Goal: Task Accomplishment & Management: Manage account settings

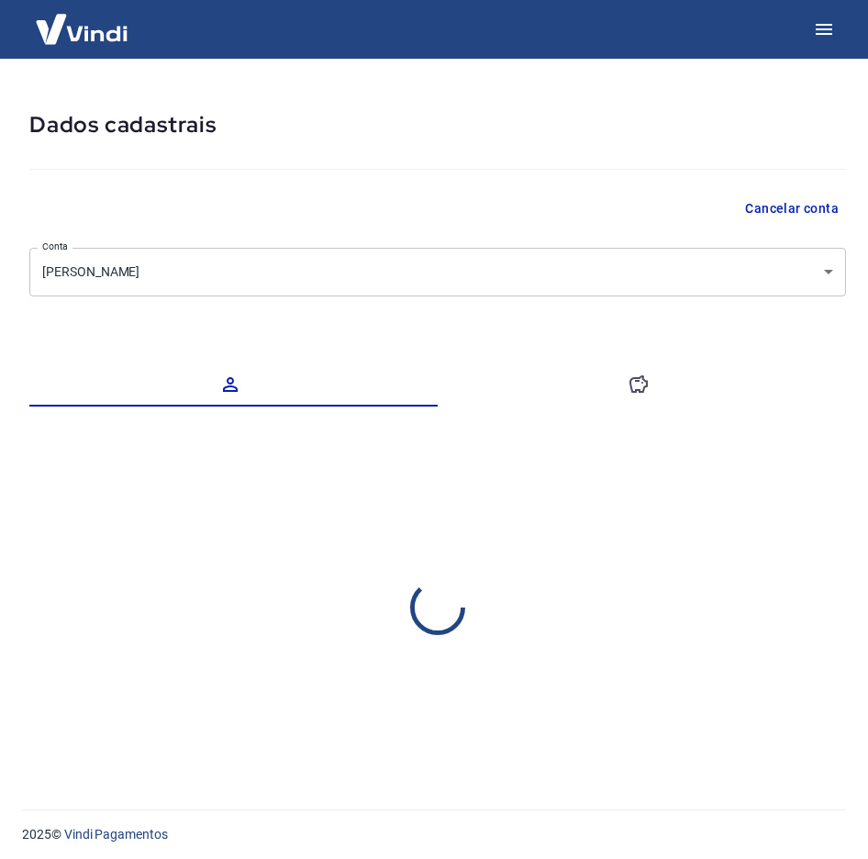
select select "RJ"
select select "business"
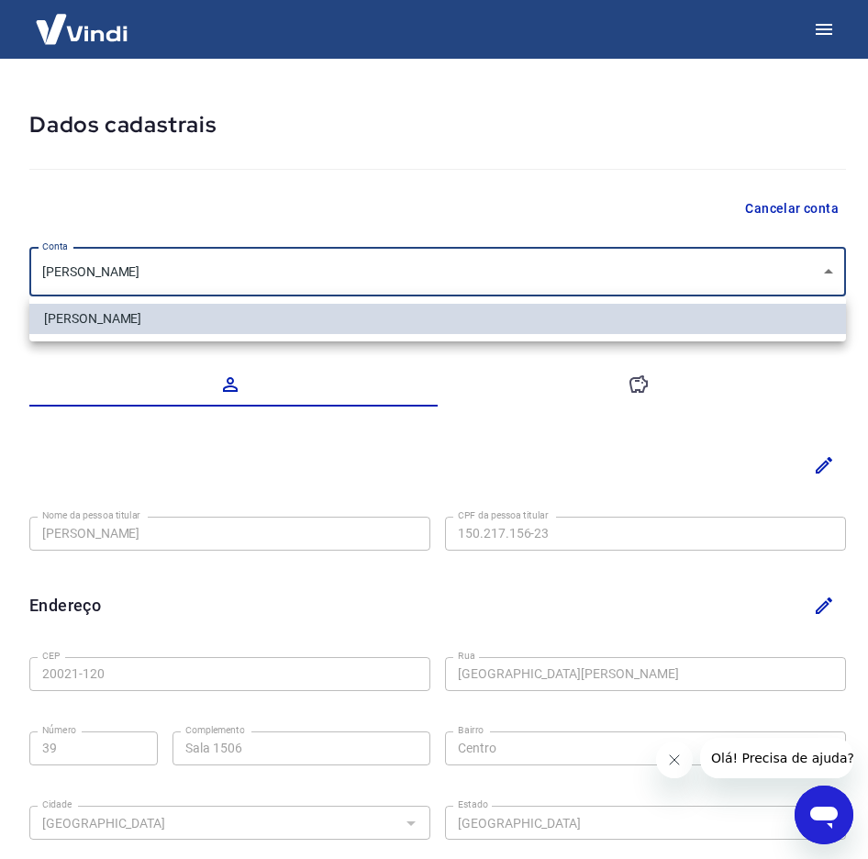
click at [273, 283] on body "Dados cadastrais Cancelar conta Conta [PERSON_NAME] [object Object] Conta Nome …" at bounding box center [434, 429] width 868 height 859
click at [260, 210] on div at bounding box center [434, 429] width 868 height 859
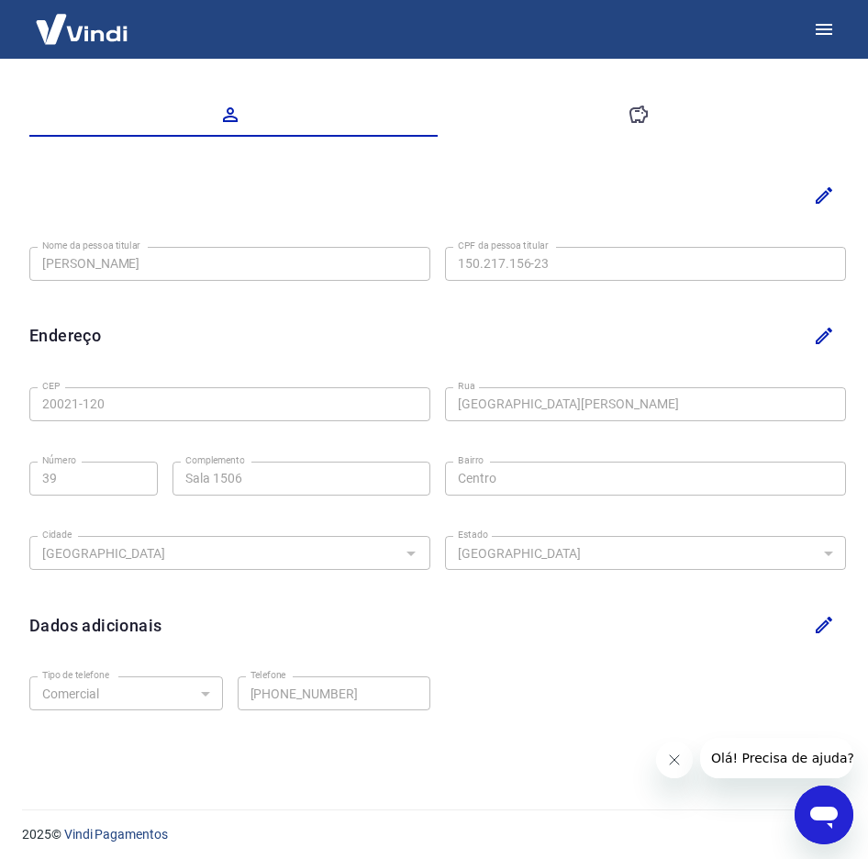
scroll to position [269, 0]
click at [628, 116] on icon "button" at bounding box center [639, 116] width 22 height 22
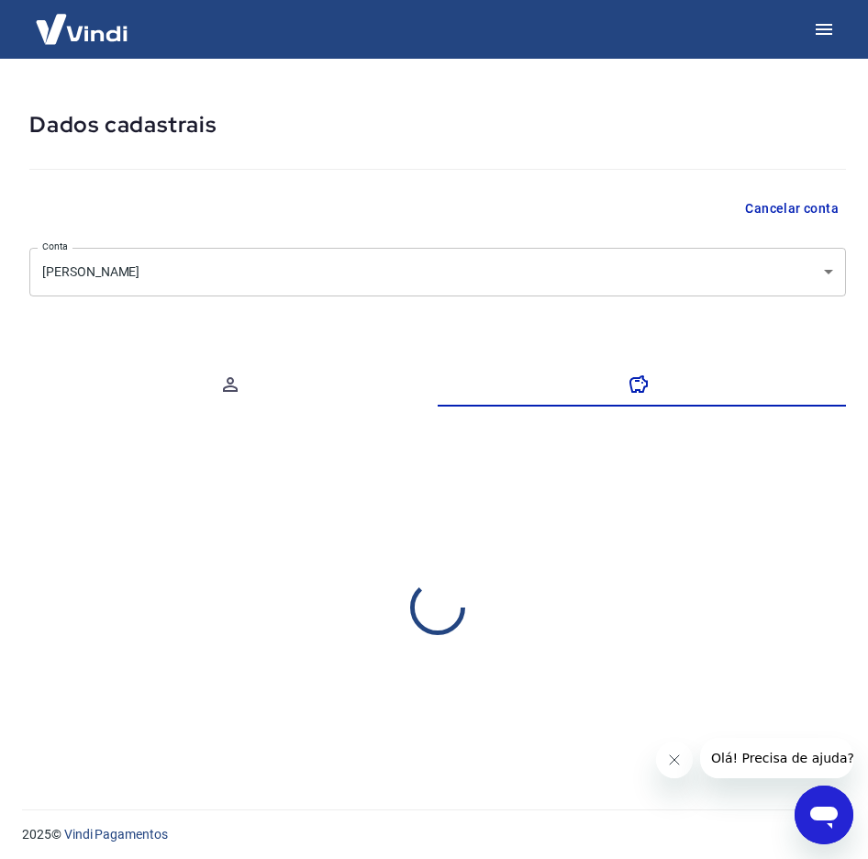
scroll to position [0, 0]
select select "1"
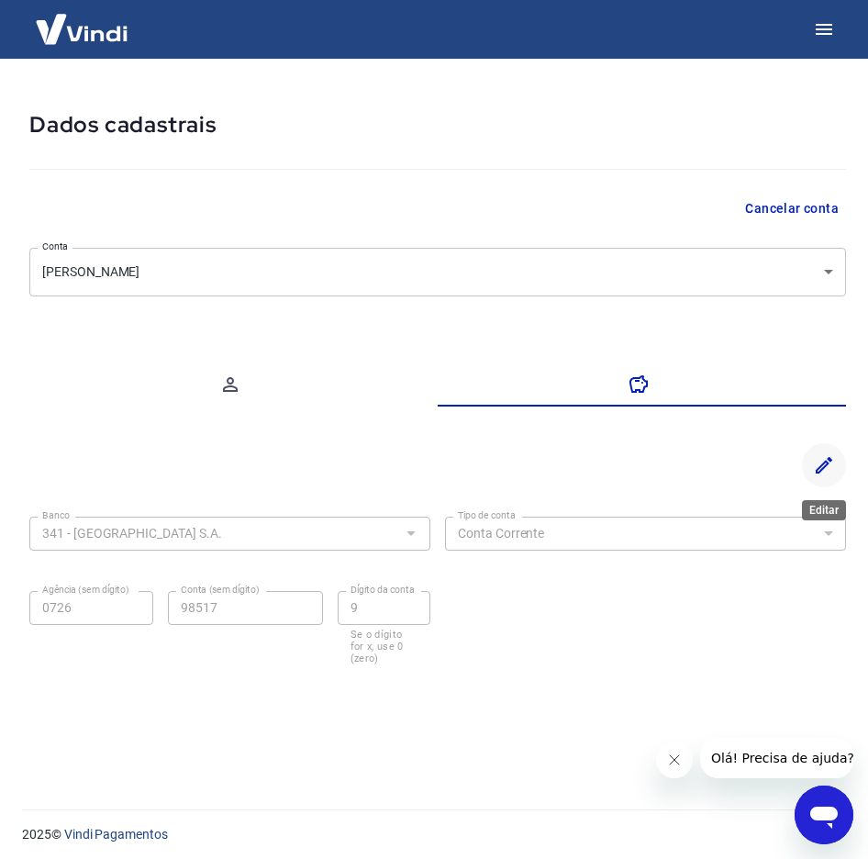
click at [809, 462] on button "Editar" at bounding box center [824, 465] width 44 height 44
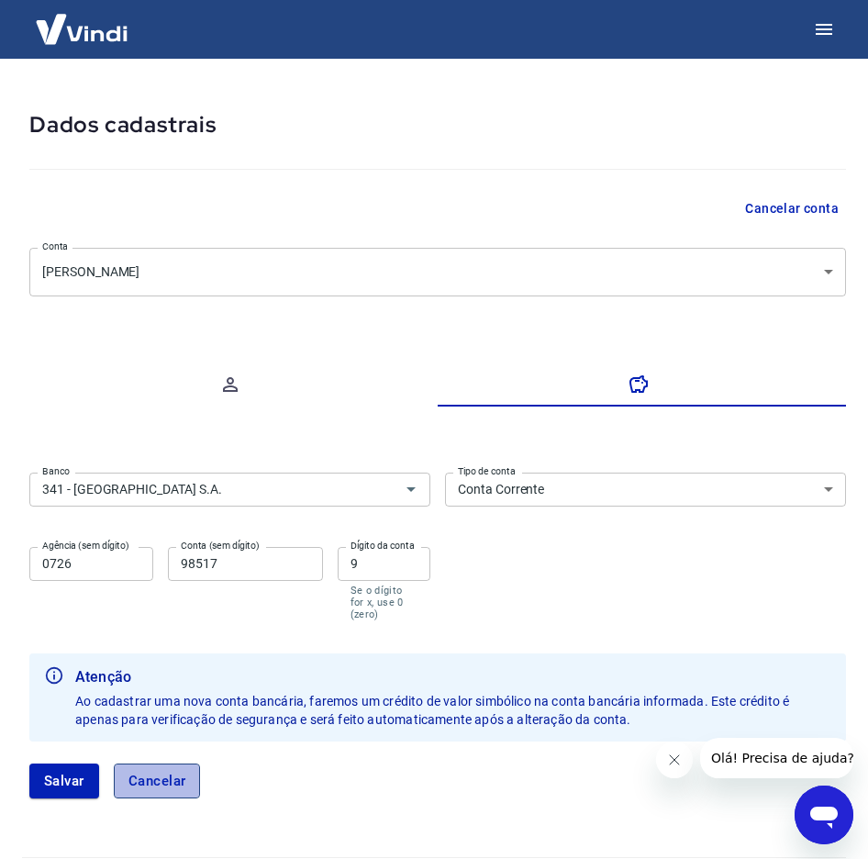
click at [158, 763] on button "Cancelar" at bounding box center [157, 780] width 87 height 35
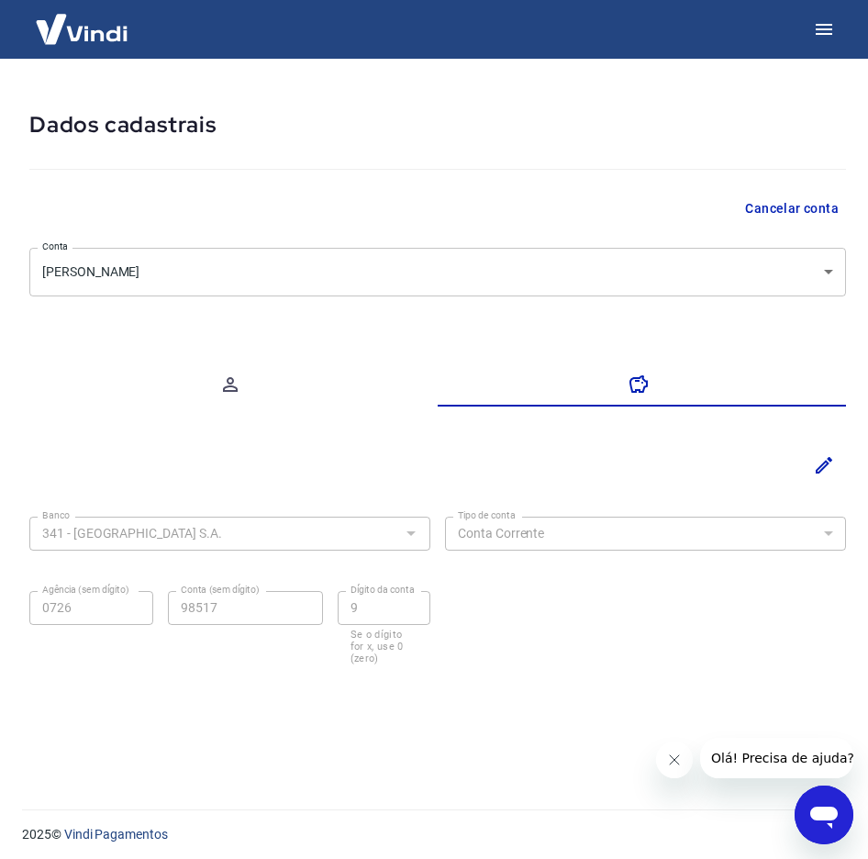
click at [313, 274] on body "Dados cadastrais Cancelar conta Conta [PERSON_NAME] [object Object] Conta Banco…" at bounding box center [434, 429] width 868 height 859
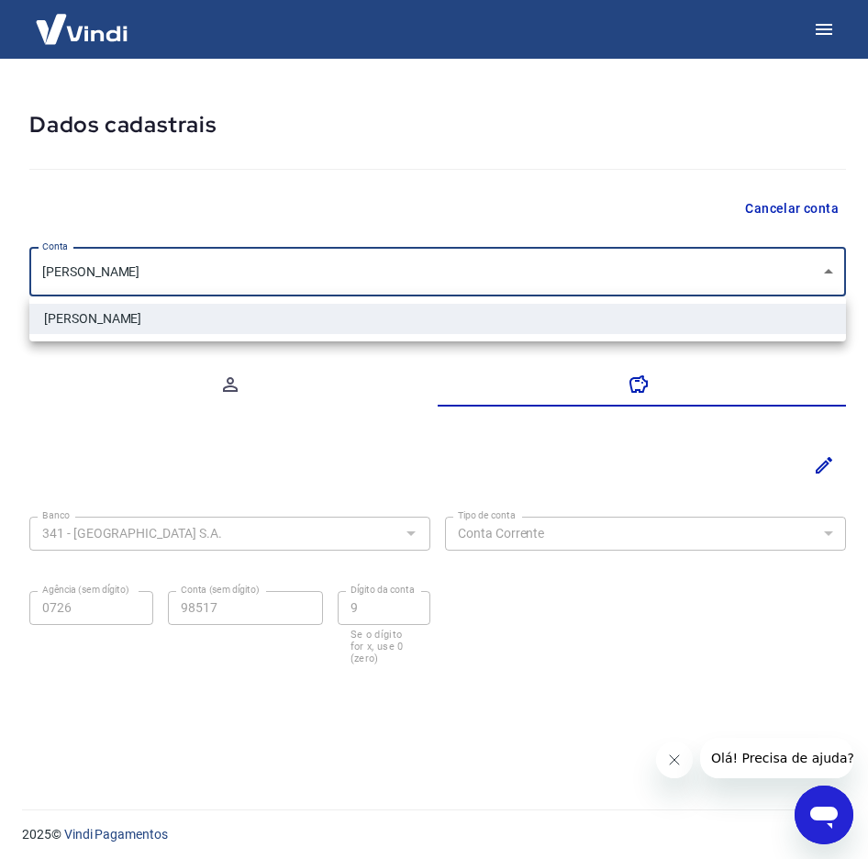
click at [275, 490] on div at bounding box center [434, 429] width 868 height 859
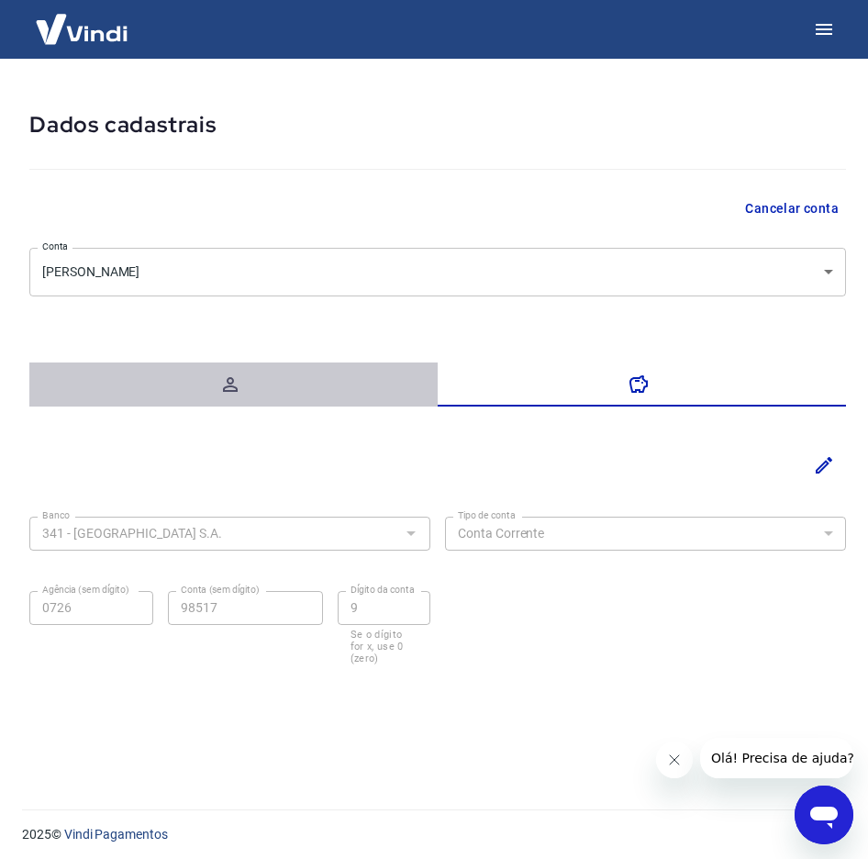
click at [239, 387] on icon "button" at bounding box center [230, 384] width 22 height 22
select select "RJ"
select select "business"
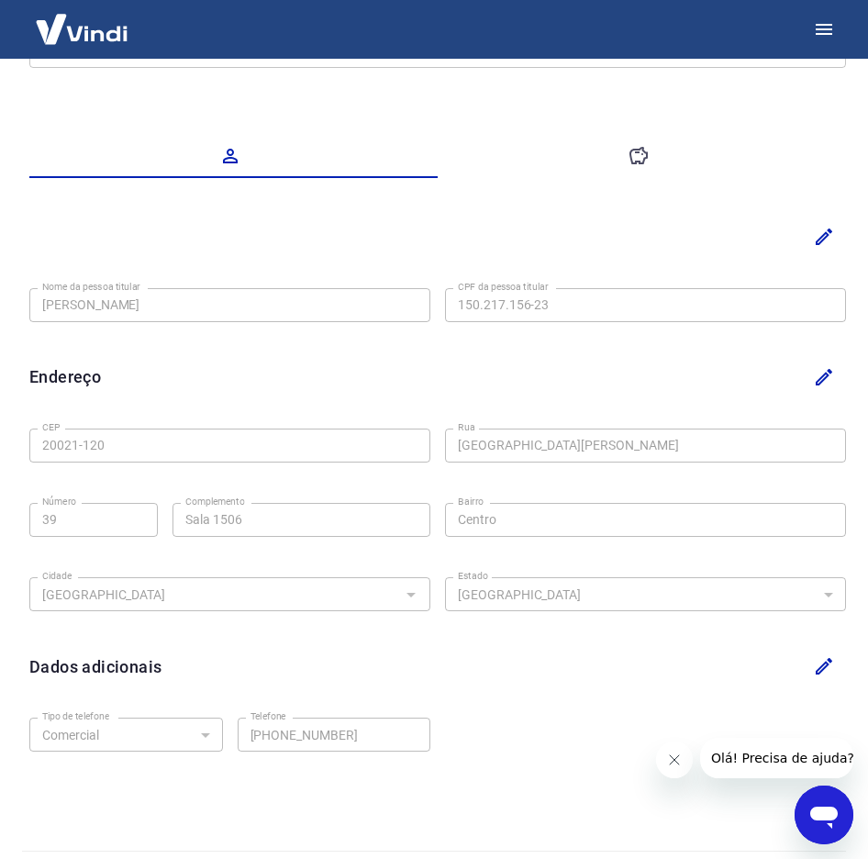
scroll to position [270, 0]
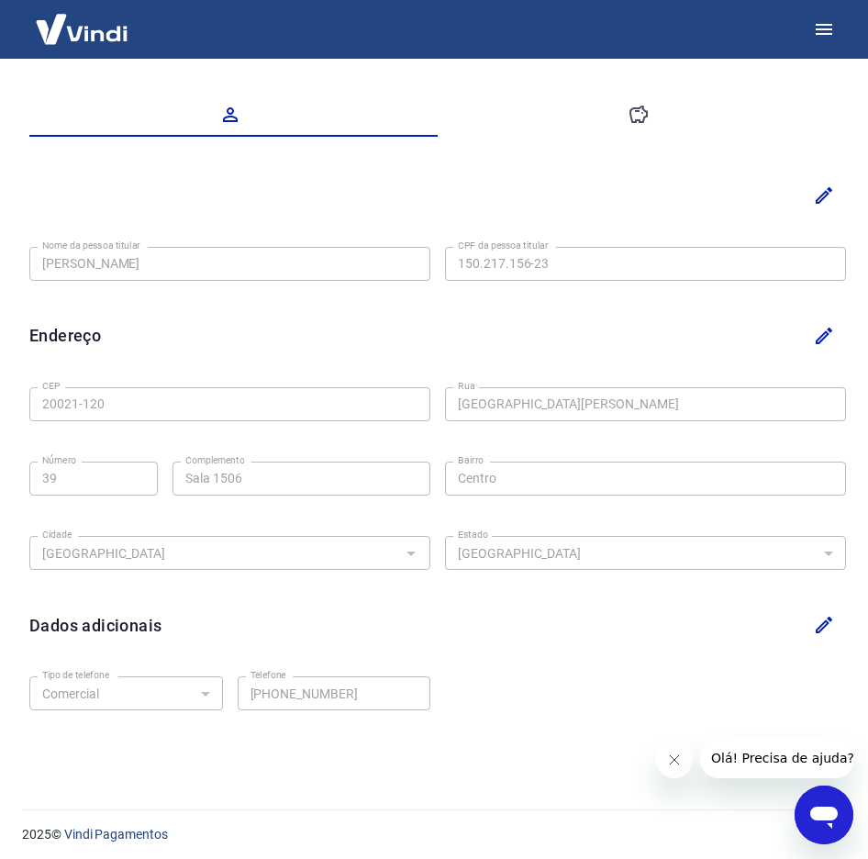
click at [634, 117] on icon "button" at bounding box center [639, 115] width 22 height 22
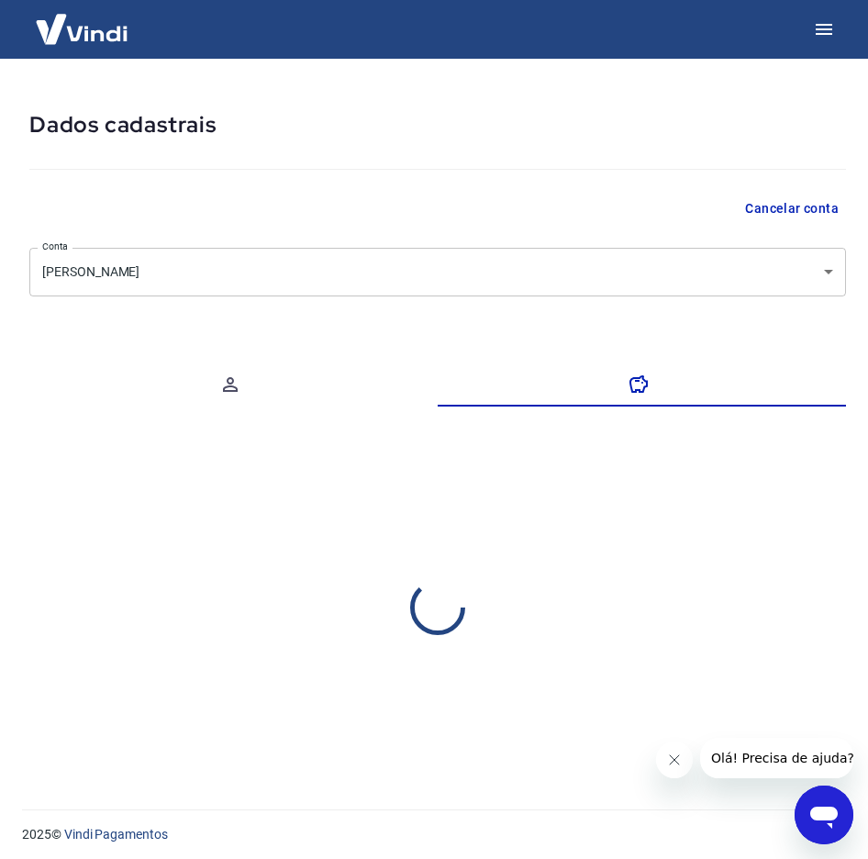
scroll to position [0, 0]
select select "1"
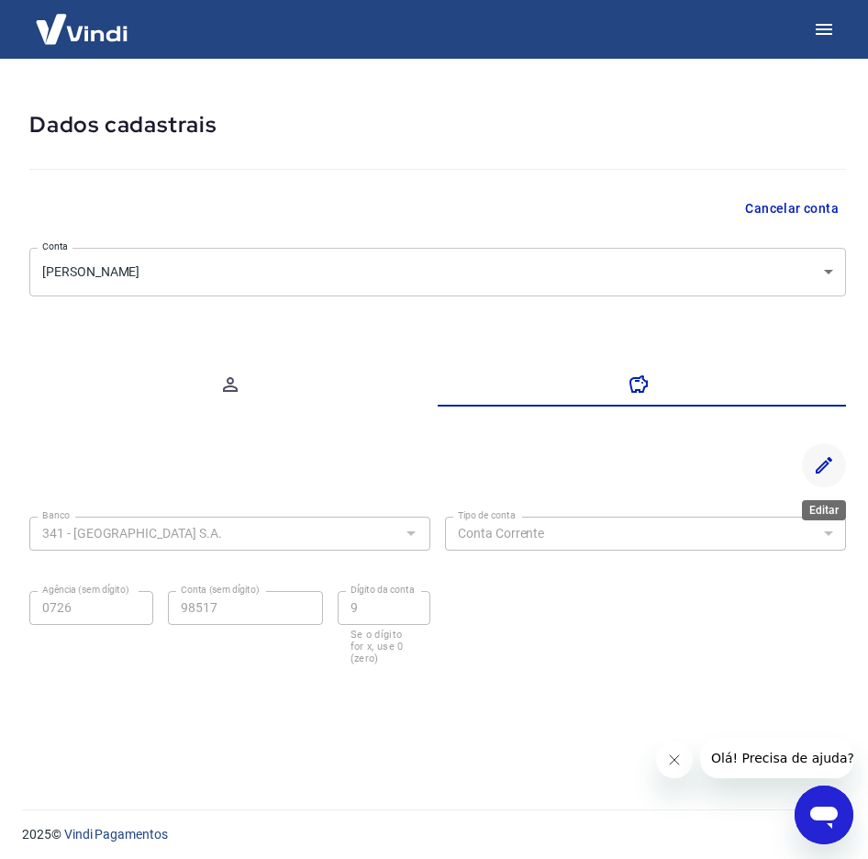
click at [828, 456] on icon "Editar" at bounding box center [824, 465] width 22 height 22
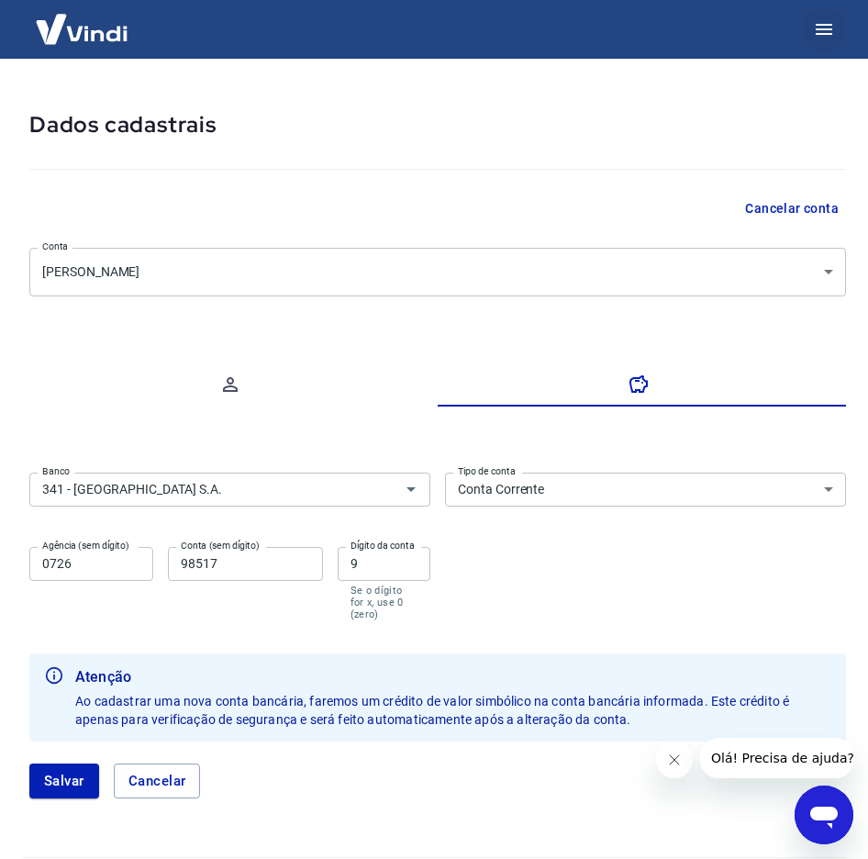
click at [827, 35] on icon "button" at bounding box center [824, 29] width 22 height 22
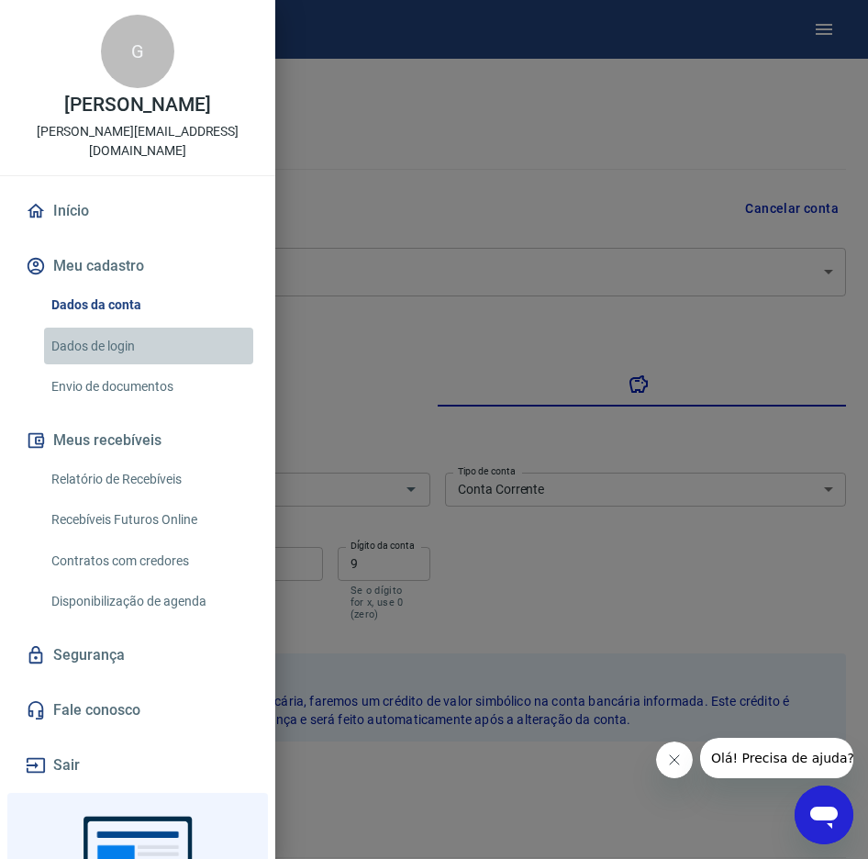
click at [103, 343] on link "Dados de login" at bounding box center [148, 347] width 209 height 38
